Goal: Connect with others: Establish contact or relationships with other users

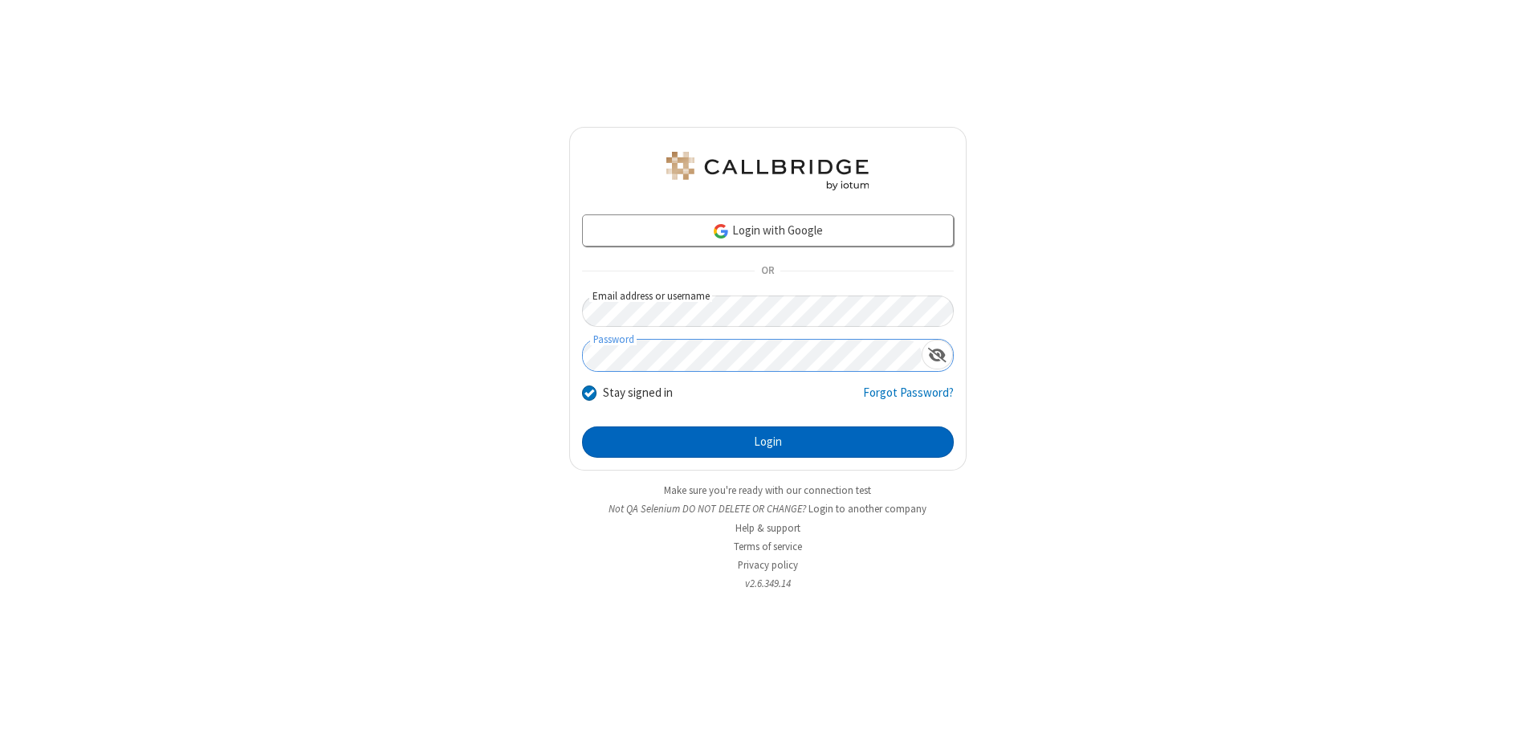
click at [768, 442] on button "Login" at bounding box center [768, 442] width 372 height 32
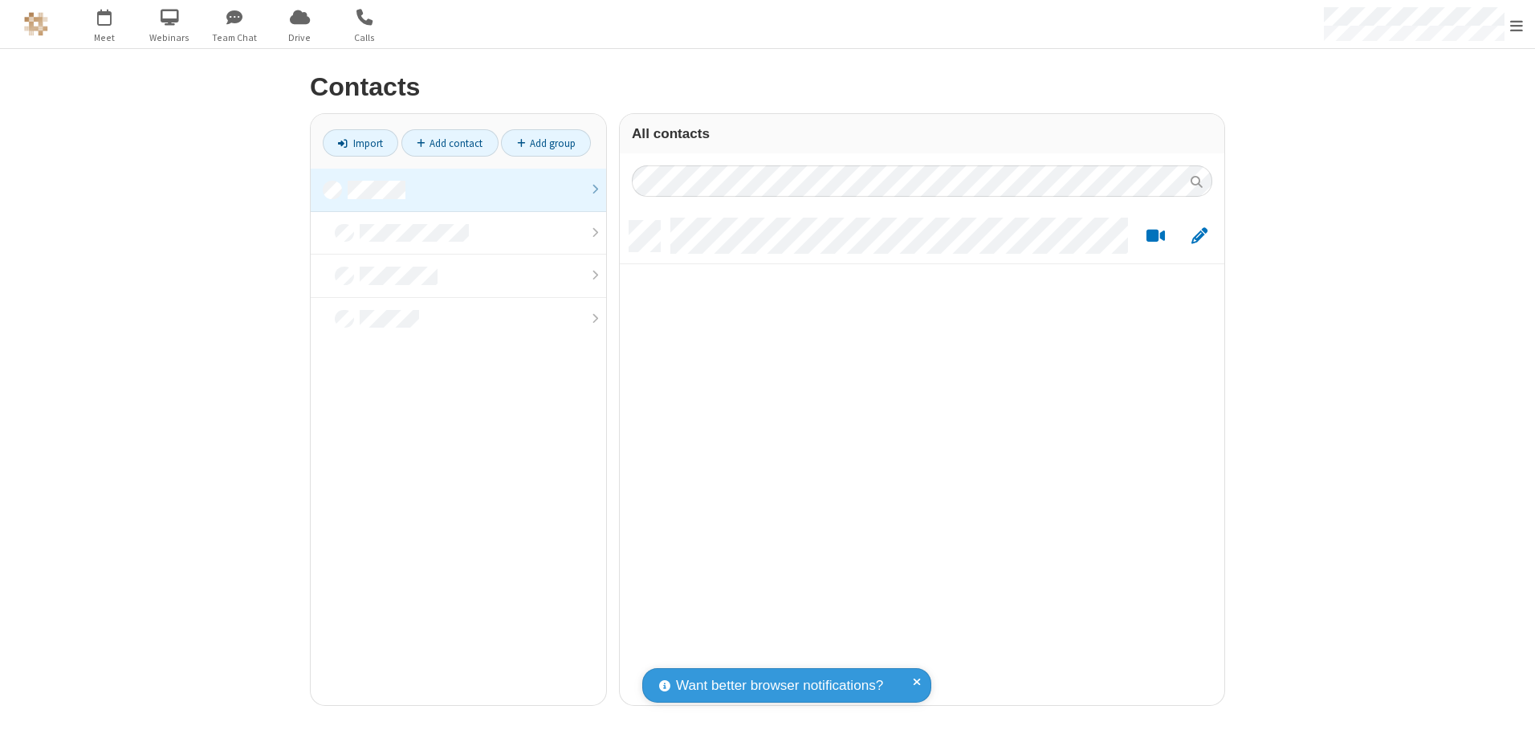
scroll to position [484, 593]
click at [459, 190] on link at bounding box center [459, 190] width 296 height 43
click at [450, 143] on link "Add contact" at bounding box center [450, 142] width 97 height 27
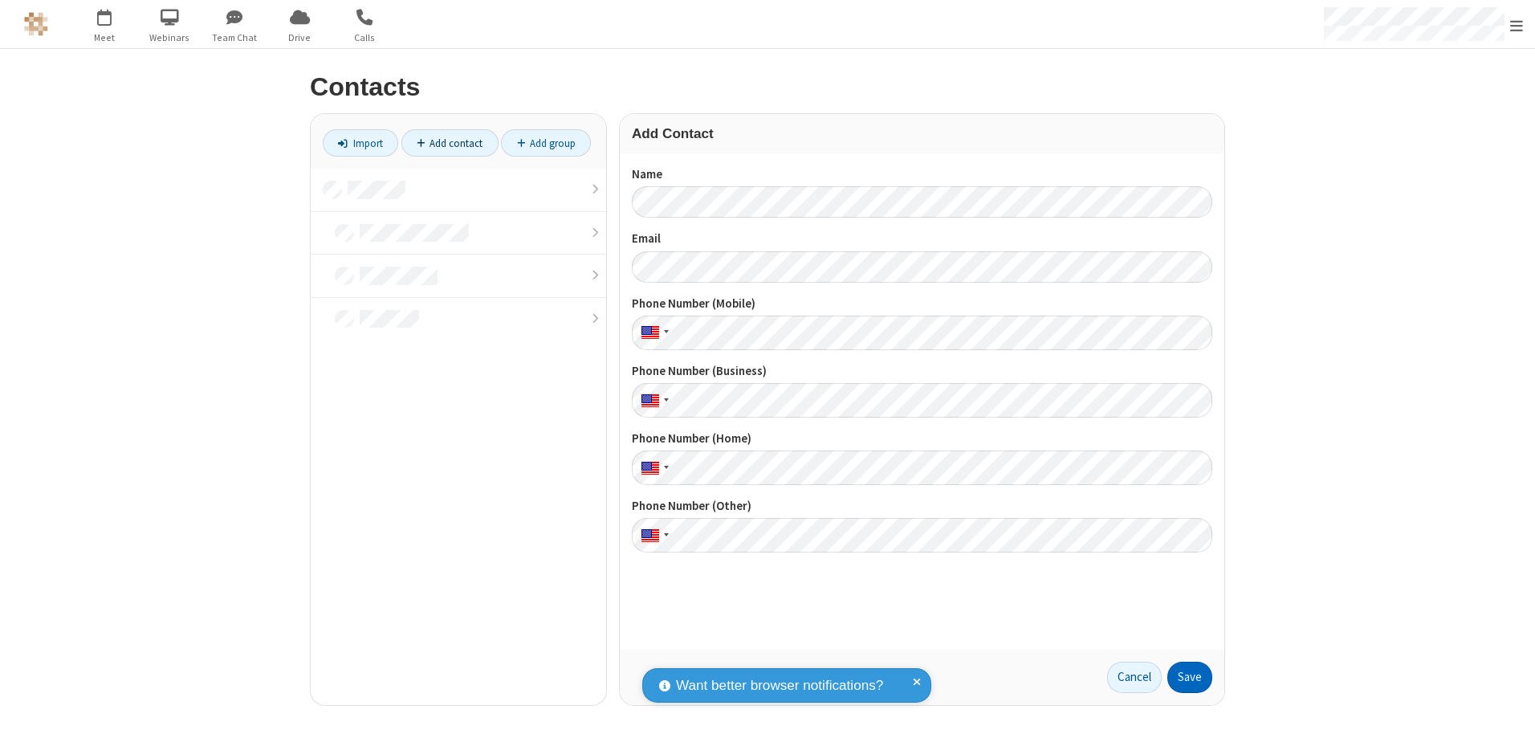
click at [1190, 677] on button "Save" at bounding box center [1190, 678] width 45 height 32
